Goal: Task Accomplishment & Management: Use online tool/utility

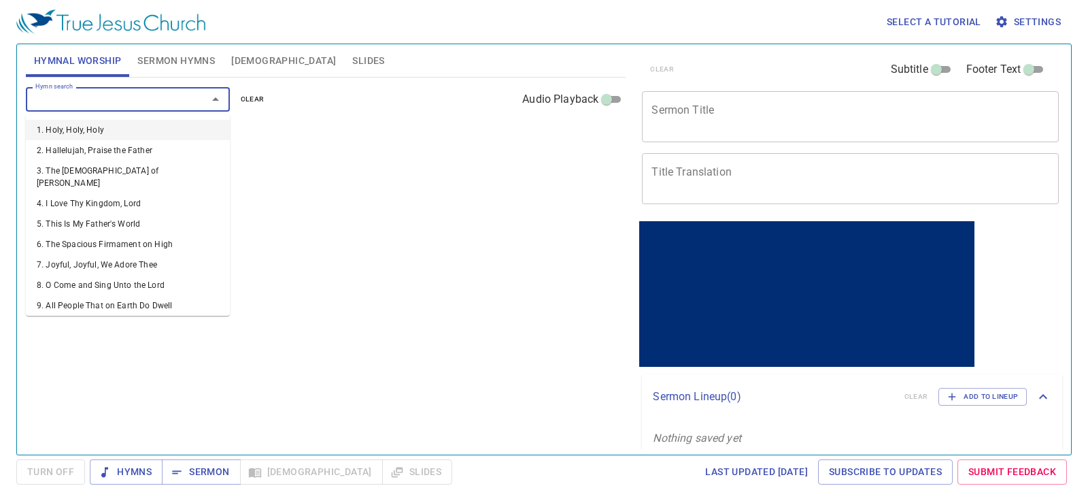
click at [162, 100] on input "Hymn search" at bounding box center [108, 99] width 156 height 16
type input "28"
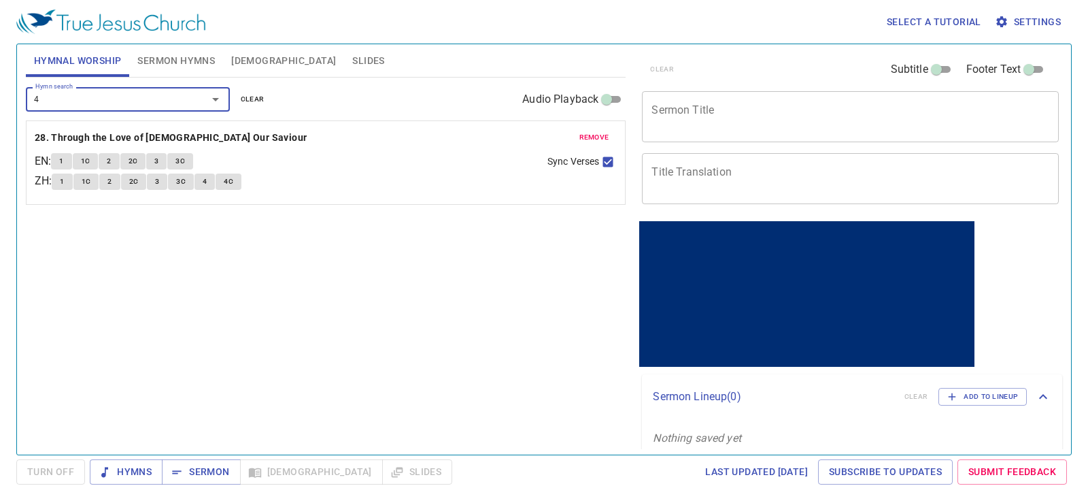
type input "46"
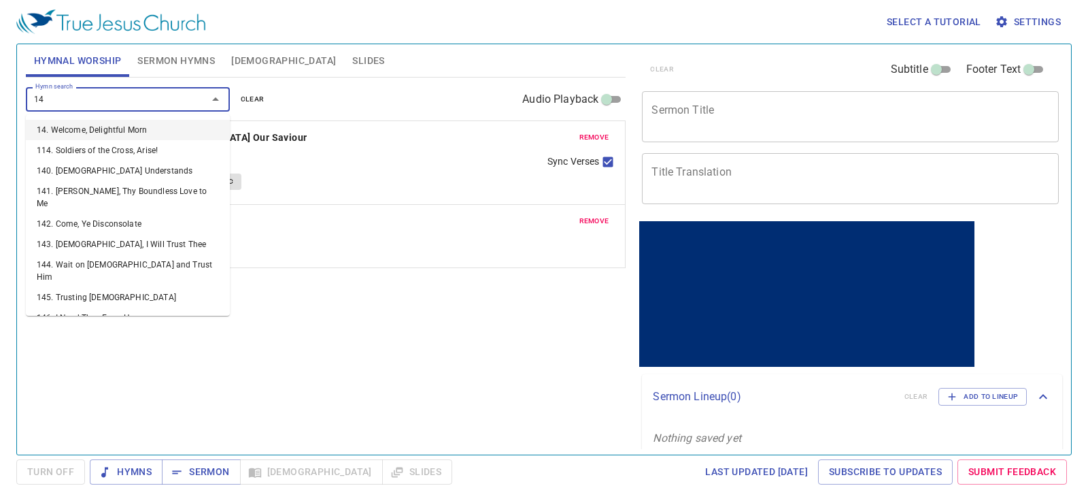
type input "141"
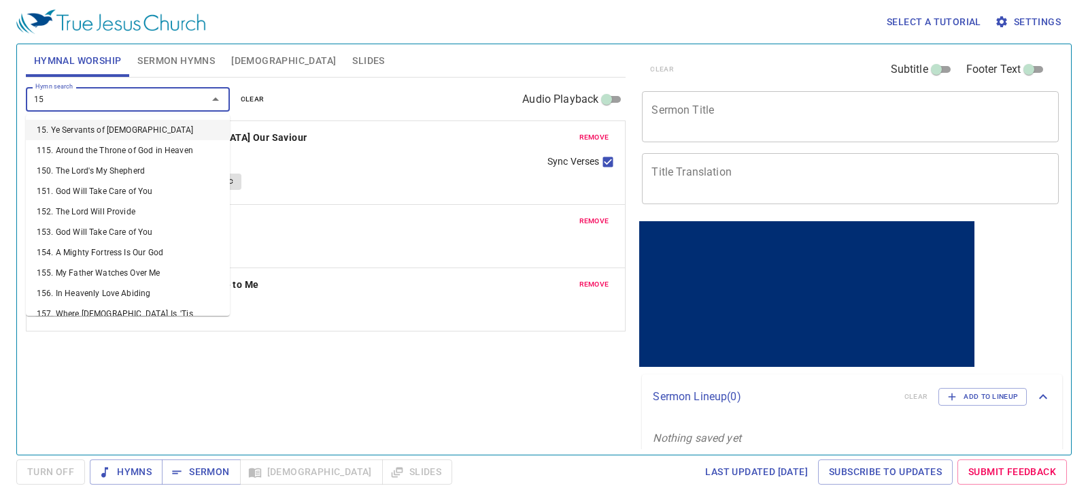
type input "159"
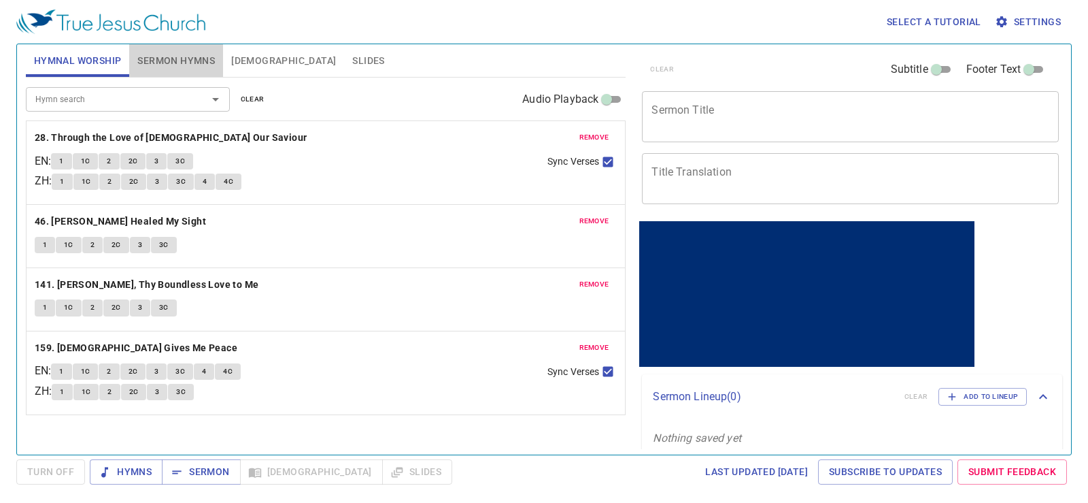
click at [153, 49] on button "Sermon Hymns" at bounding box center [176, 60] width 94 height 33
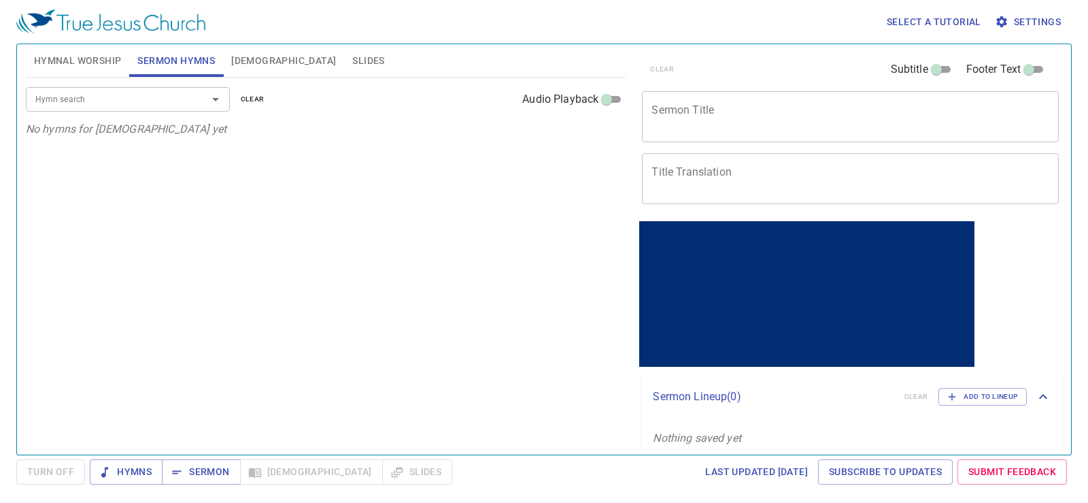
click at [167, 109] on div "Hymn search" at bounding box center [128, 99] width 204 height 24
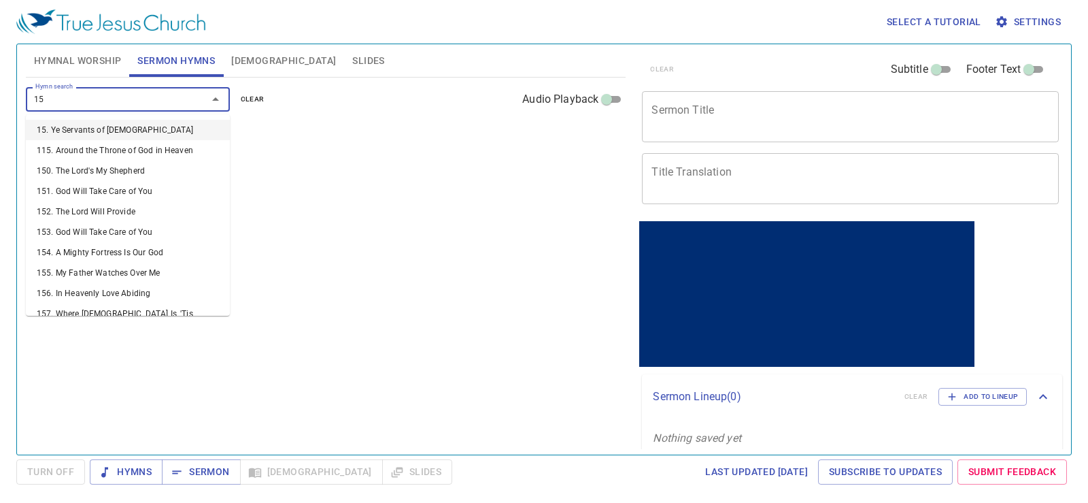
type input "152"
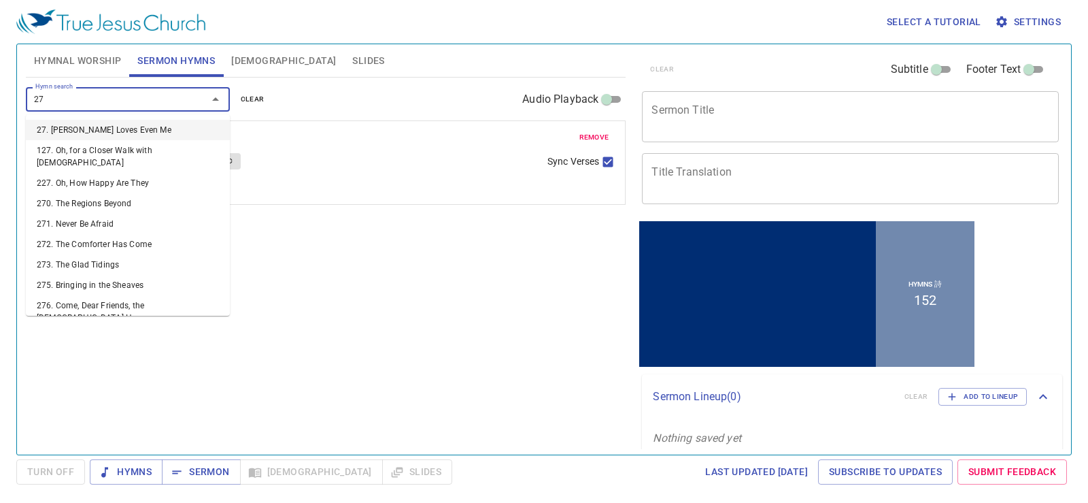
type input "271"
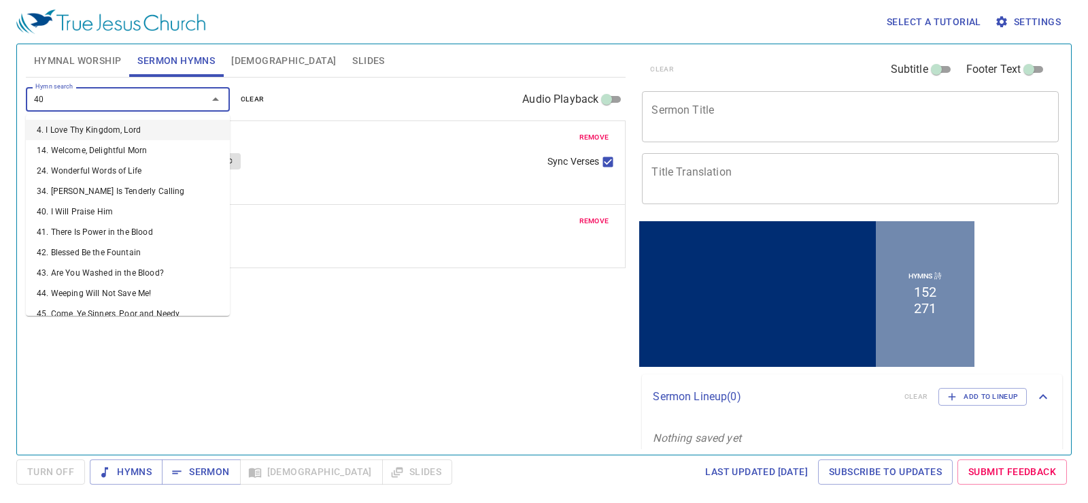
type input "404"
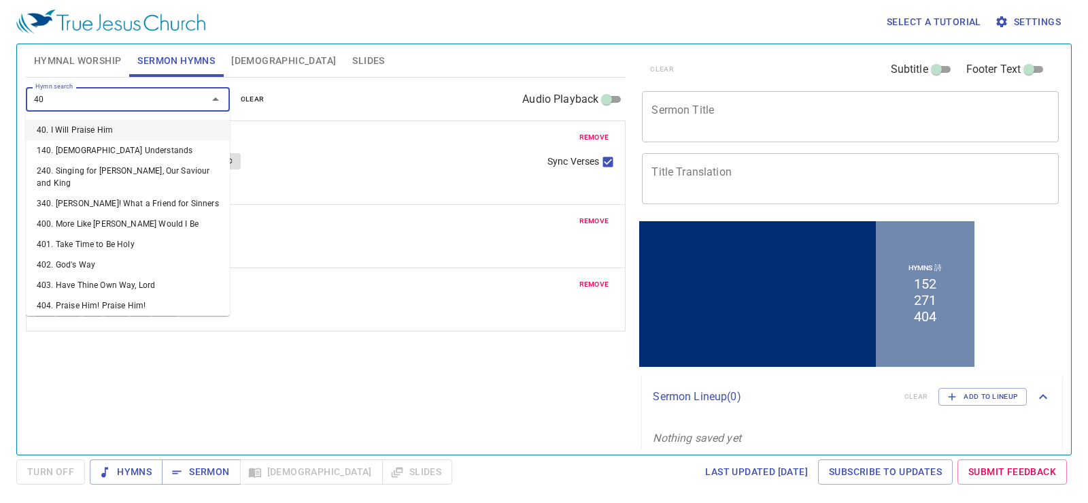
type input "400"
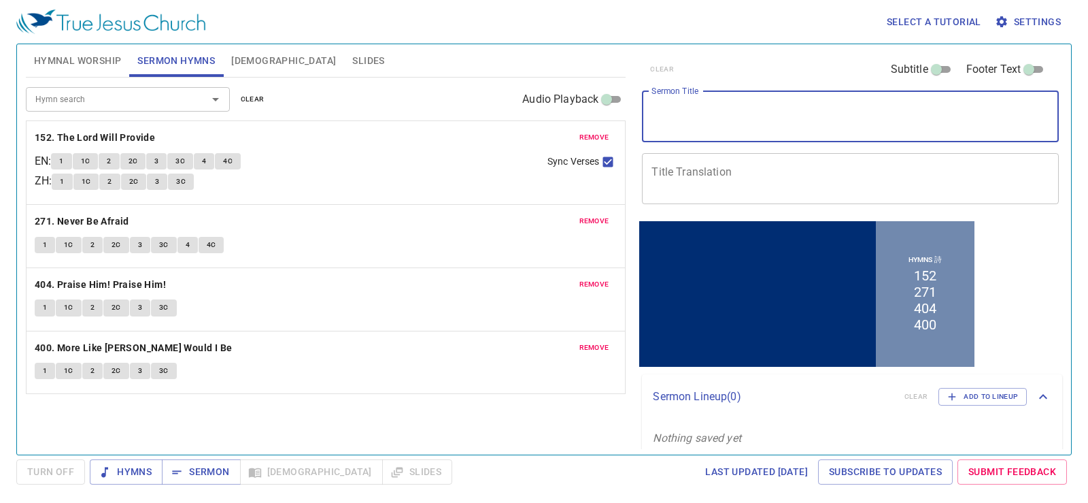
click at [748, 126] on textarea "Sermon Title" at bounding box center [851, 116] width 398 height 26
paste textarea "Mordecai"
type textarea "Mordecai"
click at [702, 182] on textarea "Title Translation" at bounding box center [851, 178] width 398 height 26
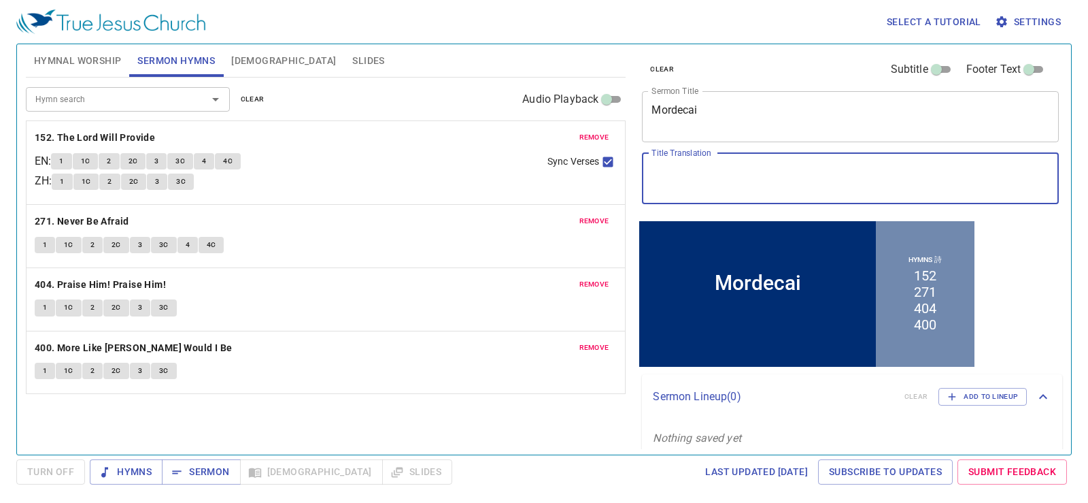
paste textarea "末底改"
type textarea "末底改"
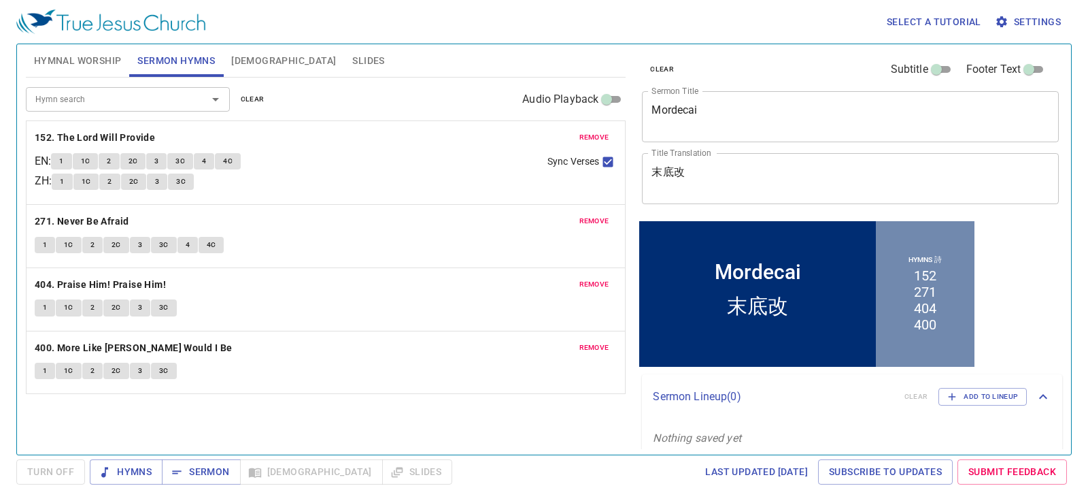
click at [369, 54] on div "Hymnal Worship Sermon Hymns Bible Slides" at bounding box center [326, 60] width 601 height 33
click at [352, 54] on span "Slides" at bounding box center [368, 60] width 32 height 17
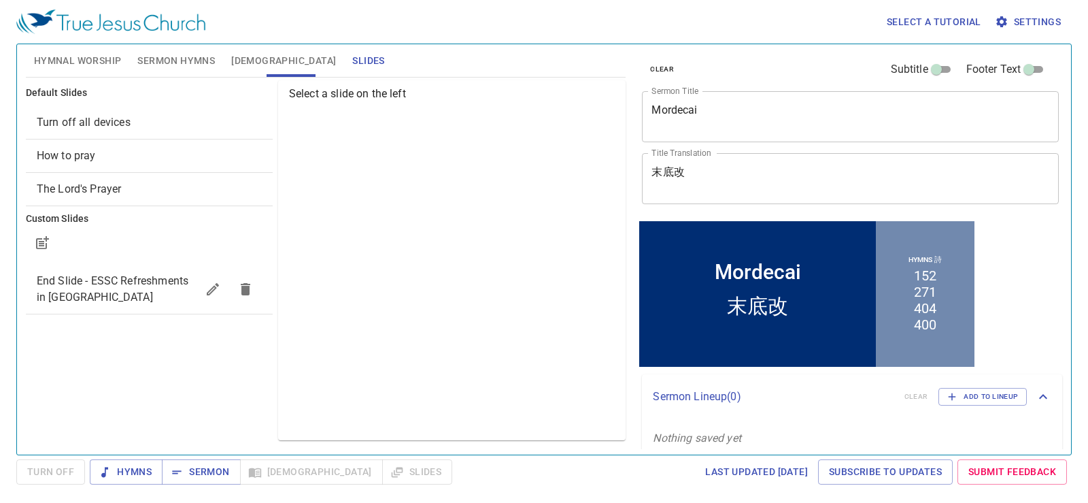
click at [116, 130] on span "Turn off all devices" at bounding box center [149, 122] width 225 height 16
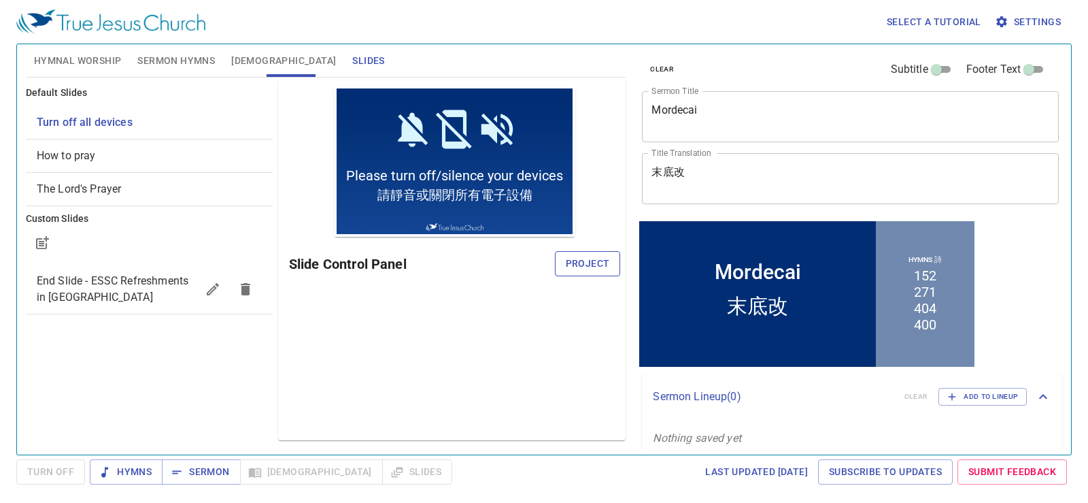
click at [595, 257] on span "Project" at bounding box center [588, 263] width 44 height 17
click at [177, 50] on button "Sermon Hymns" at bounding box center [176, 60] width 94 height 33
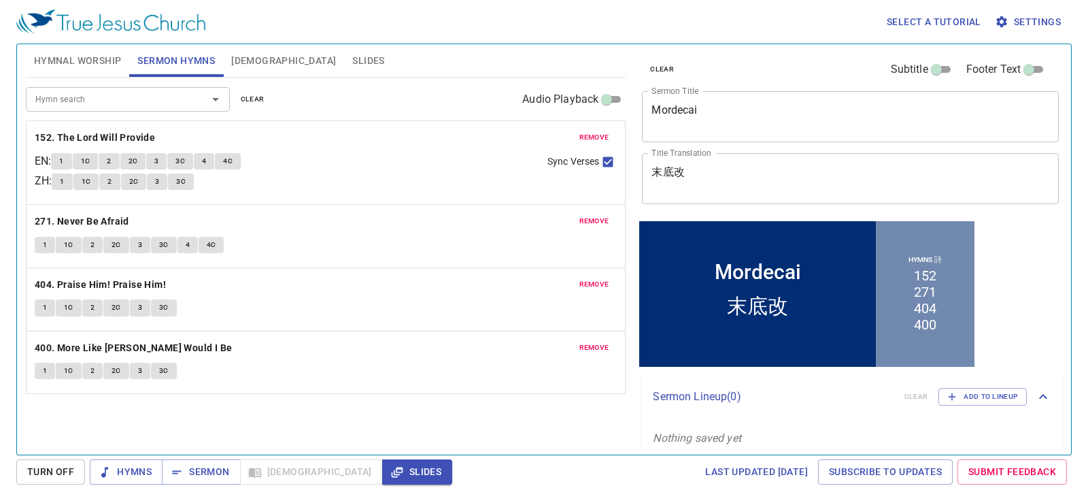
click at [867, 112] on textarea "Mordecai" at bounding box center [851, 116] width 398 height 26
drag, startPoint x: 753, startPoint y: 175, endPoint x: 772, endPoint y: 154, distance: 28.4
click at [752, 182] on textarea "末底改" at bounding box center [851, 178] width 398 height 26
click at [743, 64] on div "clear Subtitle Footer Text" at bounding box center [845, 69] width 417 height 33
click at [75, 50] on button "Hymnal Worship" at bounding box center [78, 60] width 104 height 33
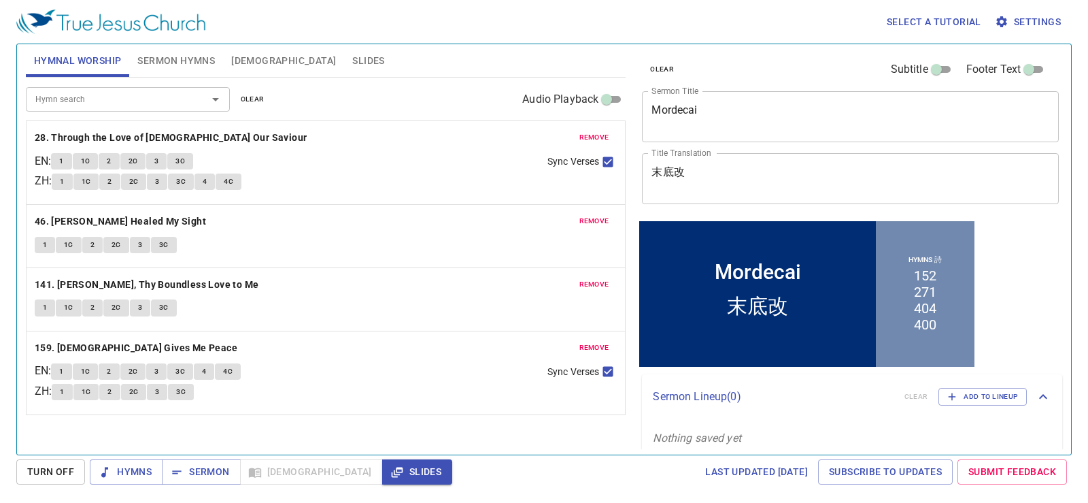
click at [149, 64] on span "Sermon Hymns" at bounding box center [176, 60] width 78 height 17
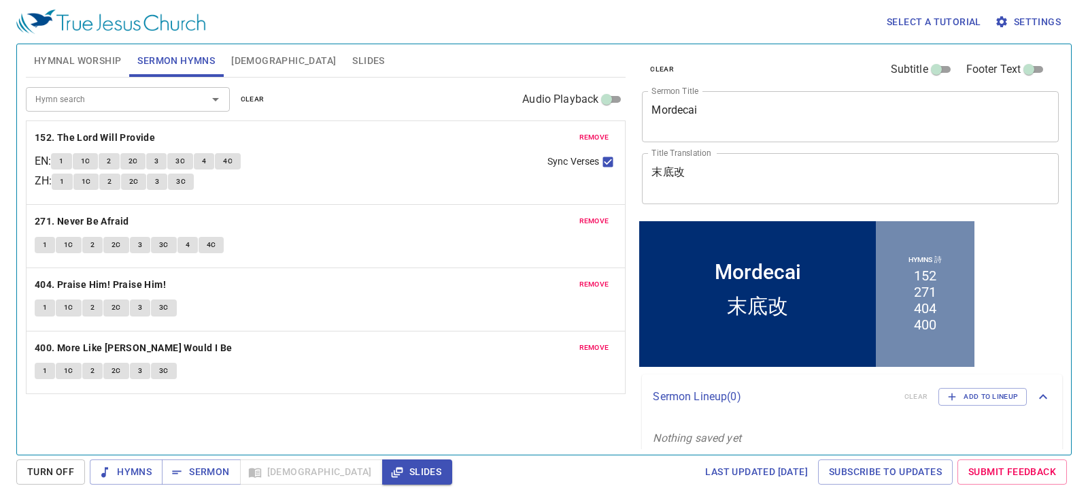
click at [95, 50] on button "Hymnal Worship" at bounding box center [78, 60] width 104 height 33
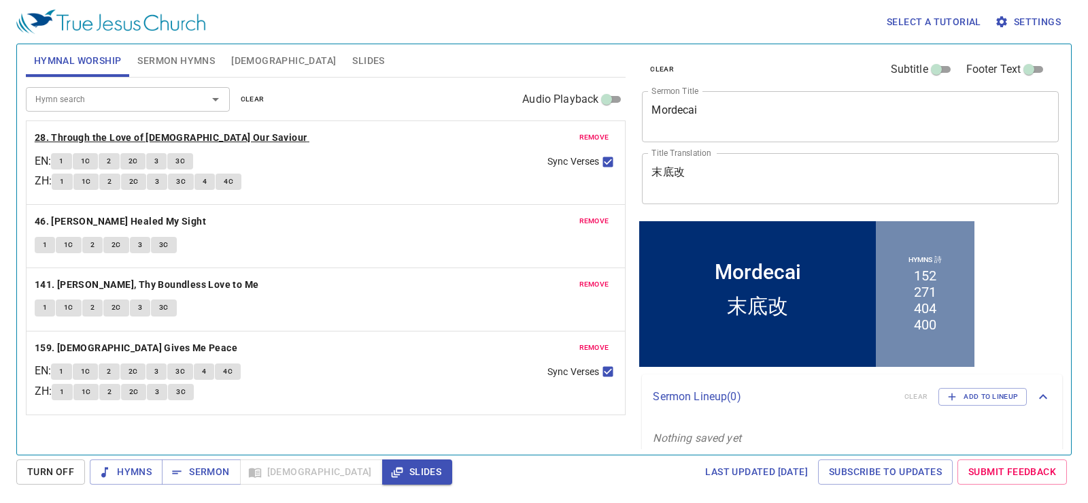
click at [154, 134] on b "28. Through the Love of [DEMOGRAPHIC_DATA] Our Saviour" at bounding box center [171, 137] width 273 height 17
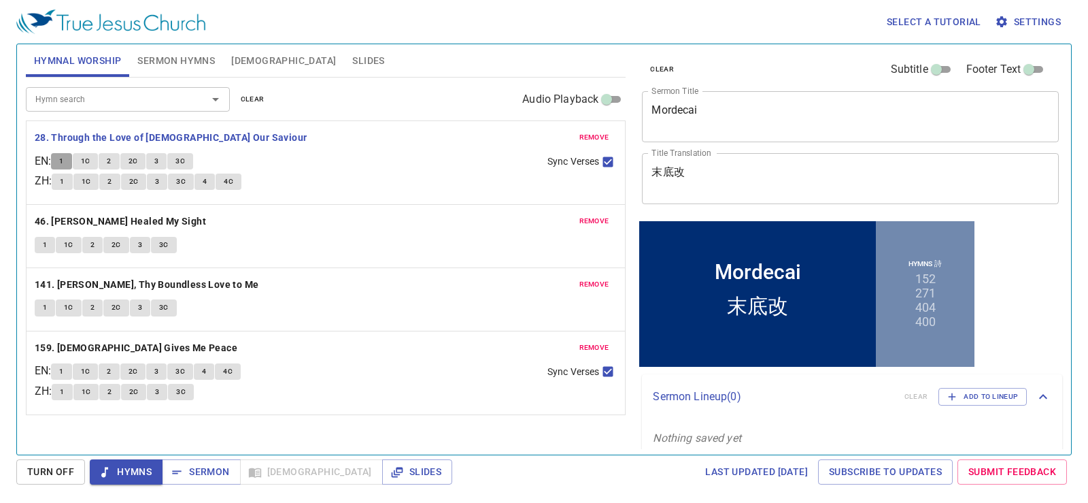
click at [62, 162] on button "1" at bounding box center [61, 161] width 20 height 16
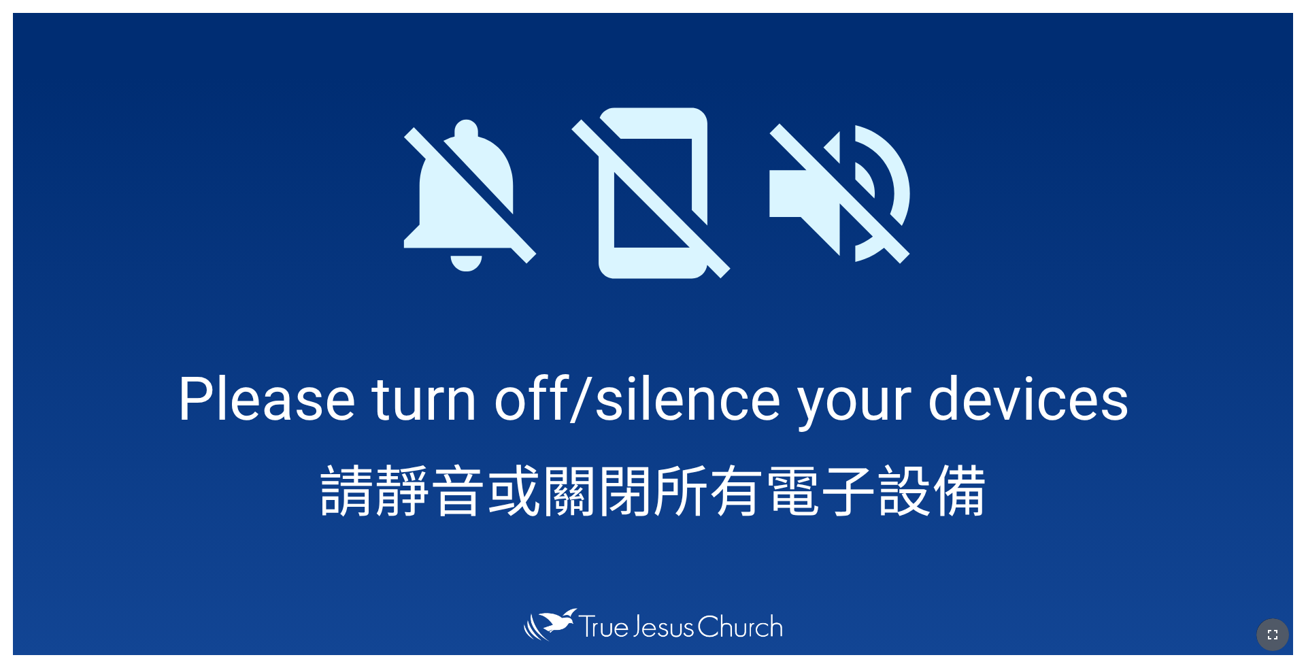
click at [1077, 534] on icon "button" at bounding box center [1273, 635] width 10 height 10
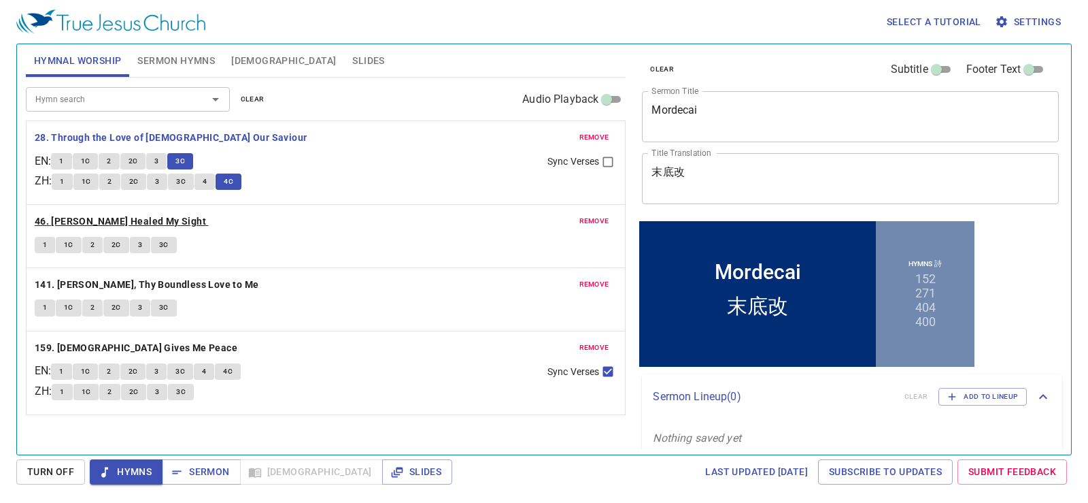
click at [140, 219] on b "46. Jesus Christ Healed My Sight" at bounding box center [120, 221] width 171 height 17
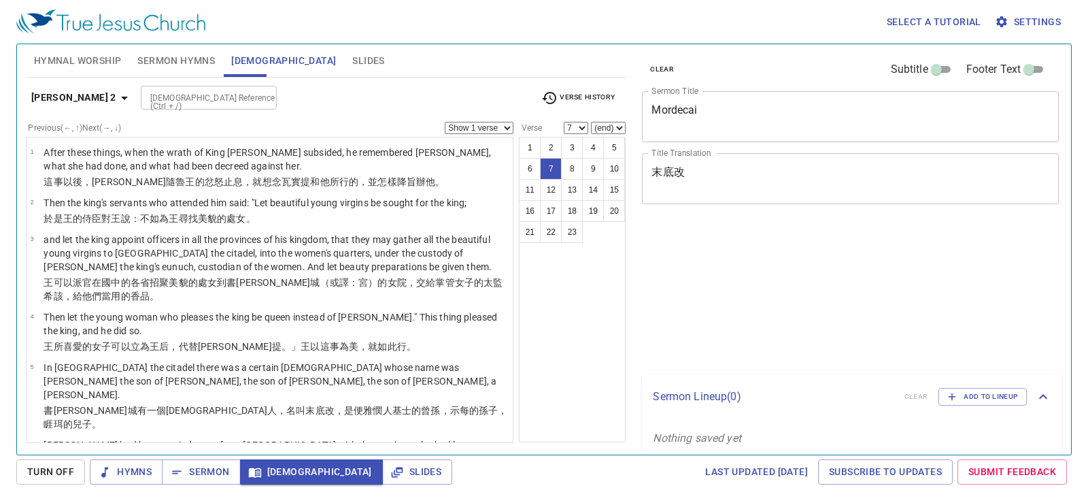
select select "7"
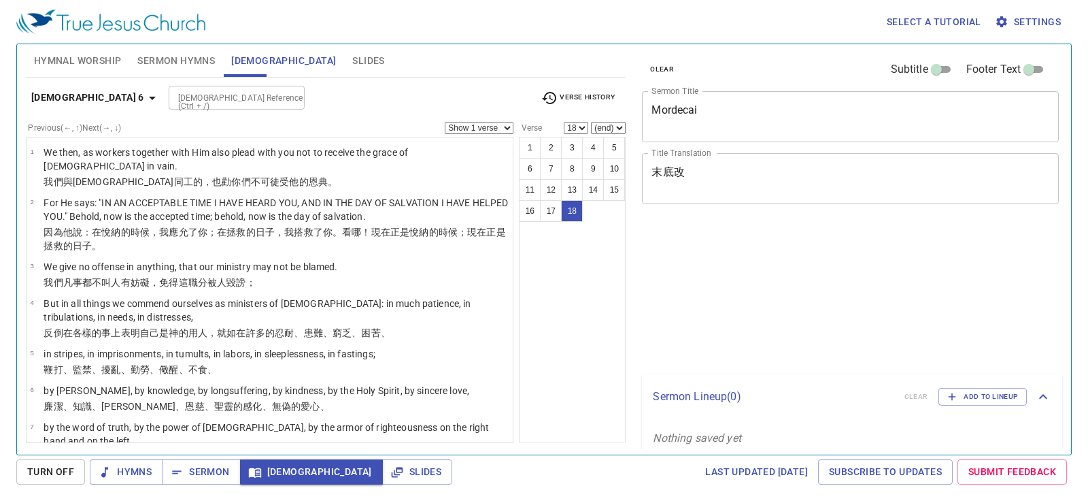
select select "18"
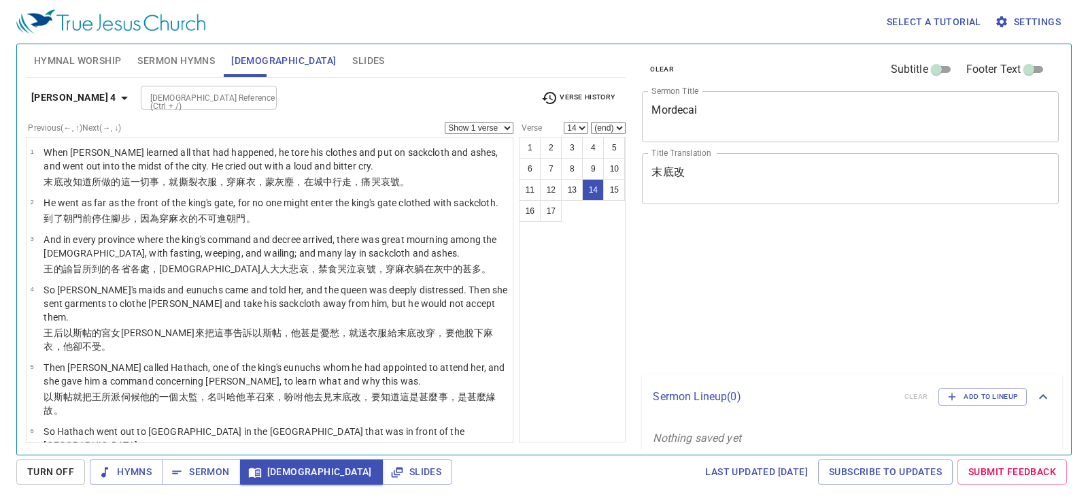
select select "14"
select select "16"
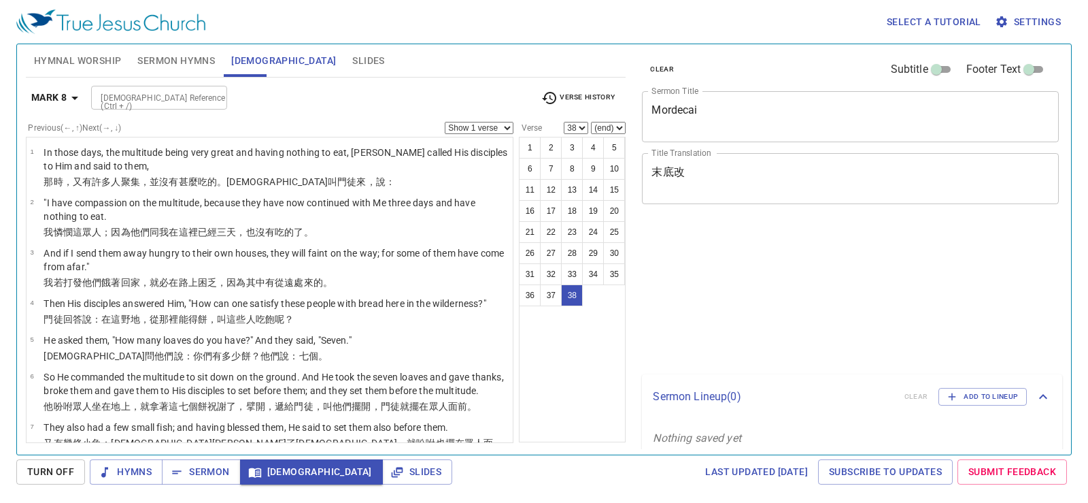
select select "38"
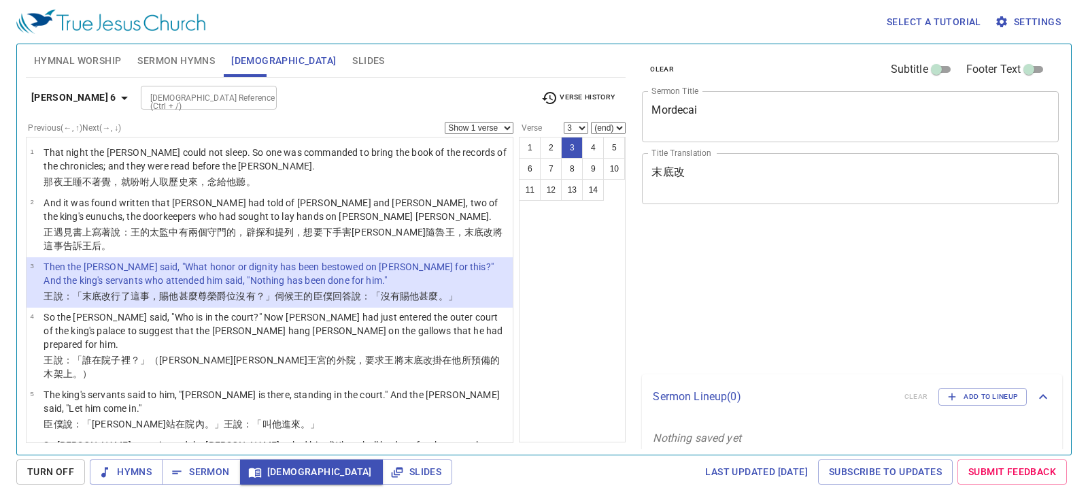
select select "3"
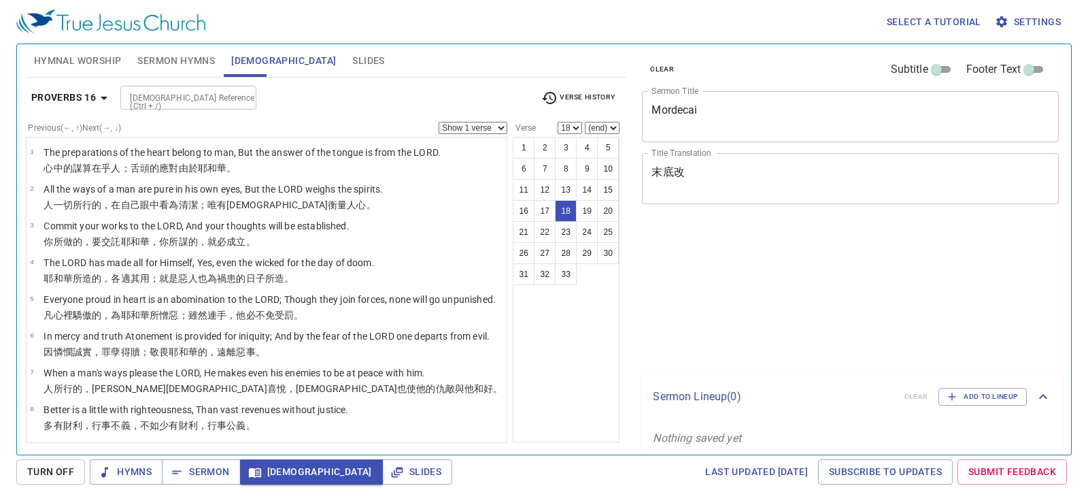
select select "18"
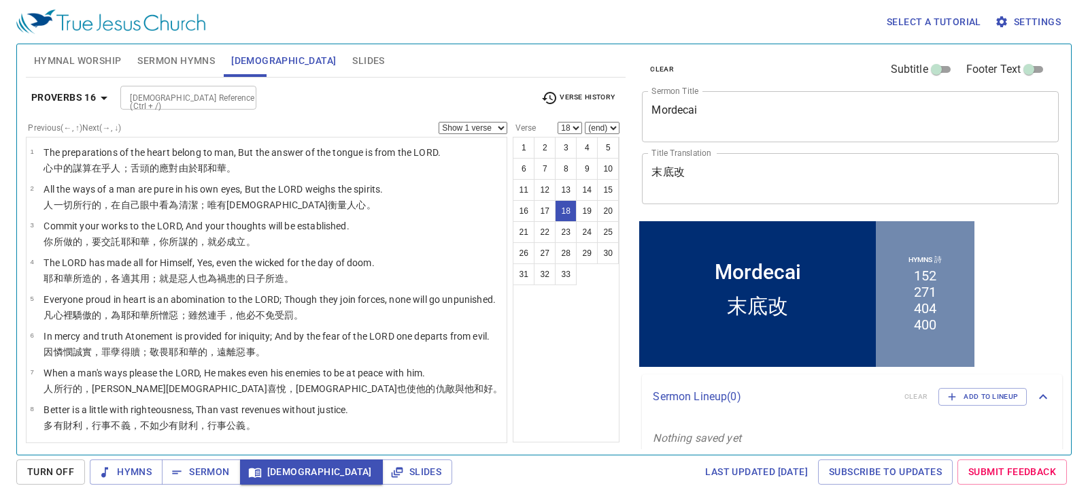
scroll to position [496, 0]
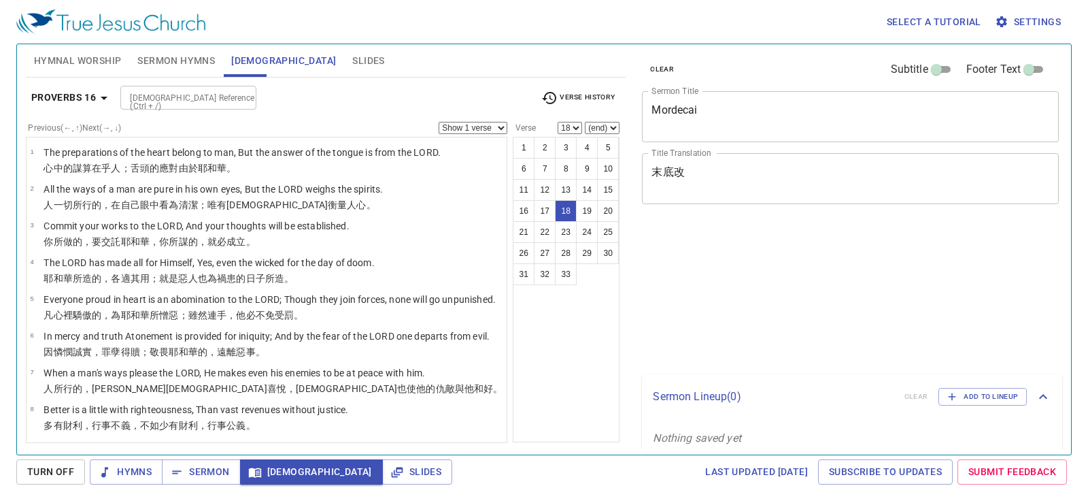
select select "18"
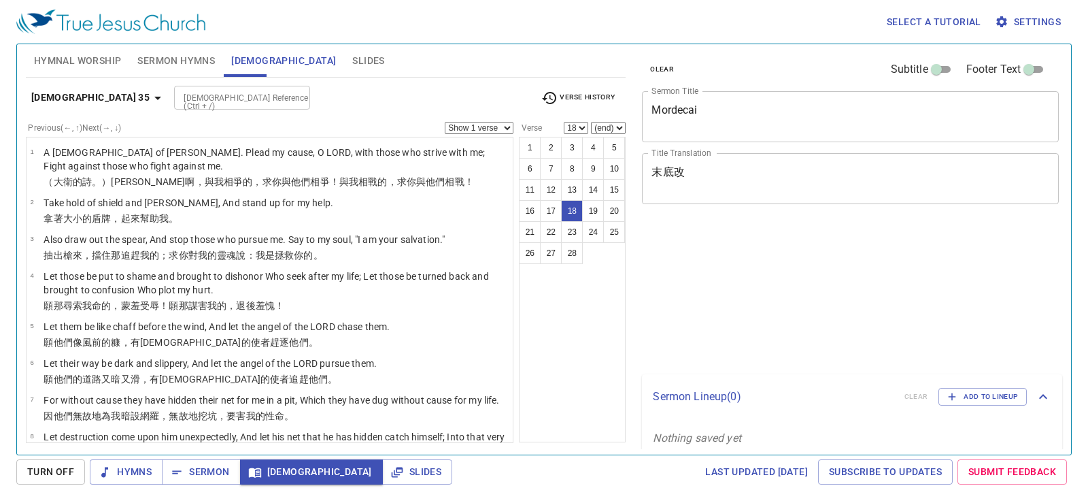
select select "18"
